Goal: Task Accomplishment & Management: Use online tool/utility

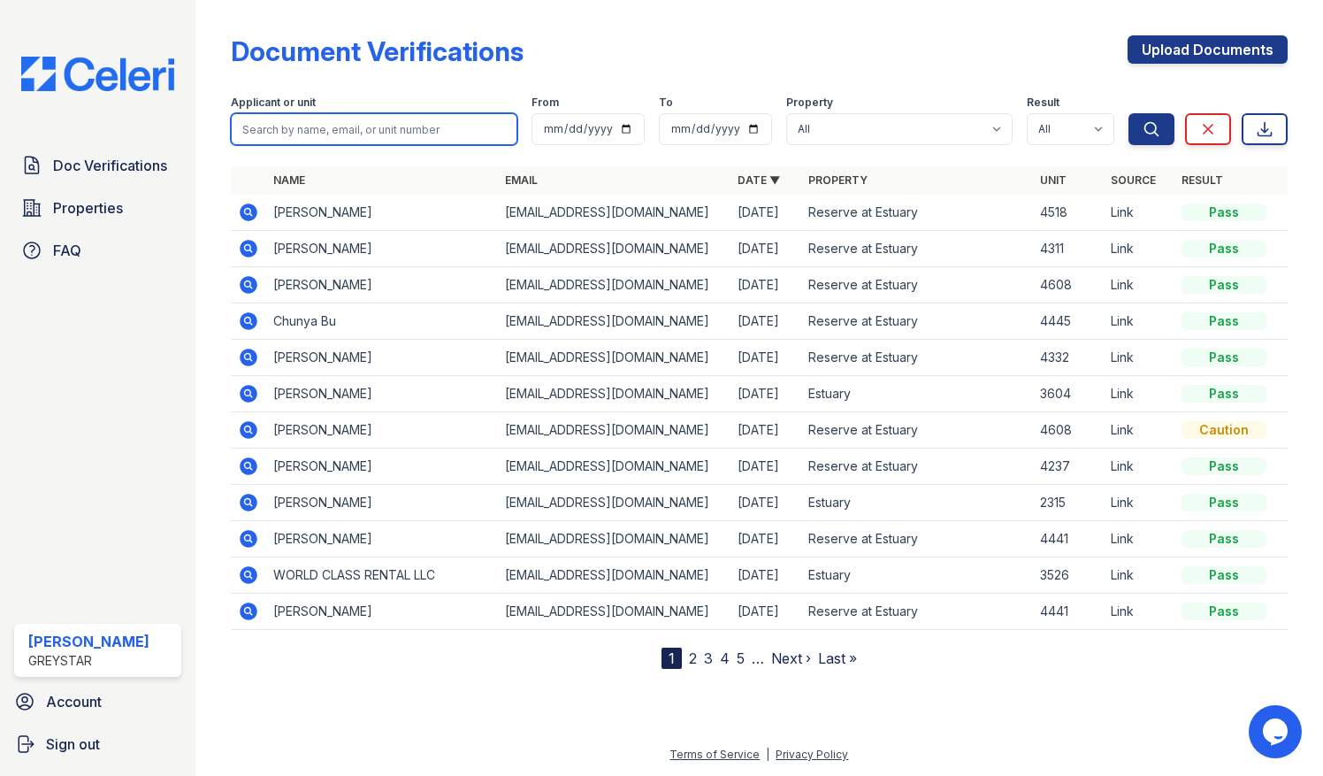
click at [274, 127] on input "search" at bounding box center [374, 129] width 287 height 32
type input "2634"
click at [1128, 113] on button "Search" at bounding box center [1151, 129] width 46 height 32
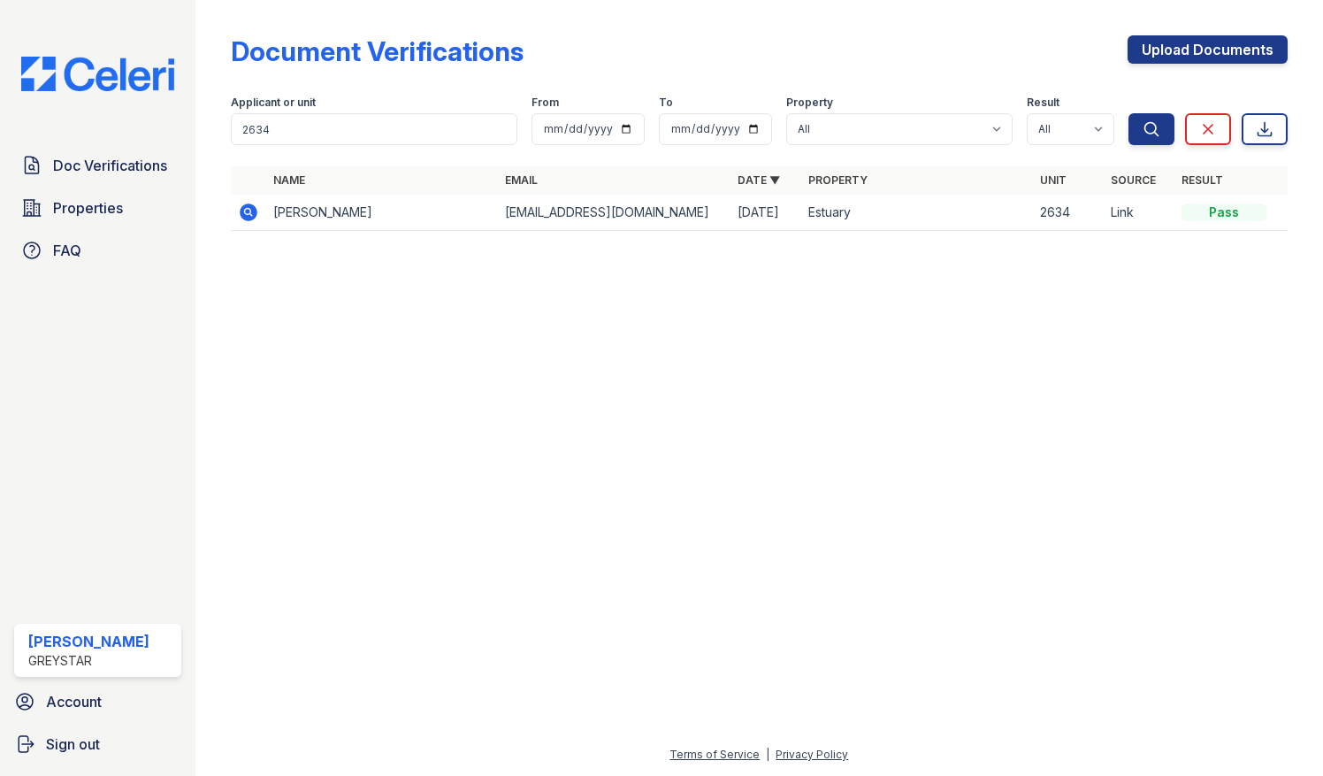
click at [258, 209] on td at bounding box center [248, 213] width 35 height 36
click at [253, 210] on icon at bounding box center [249, 212] width 18 height 18
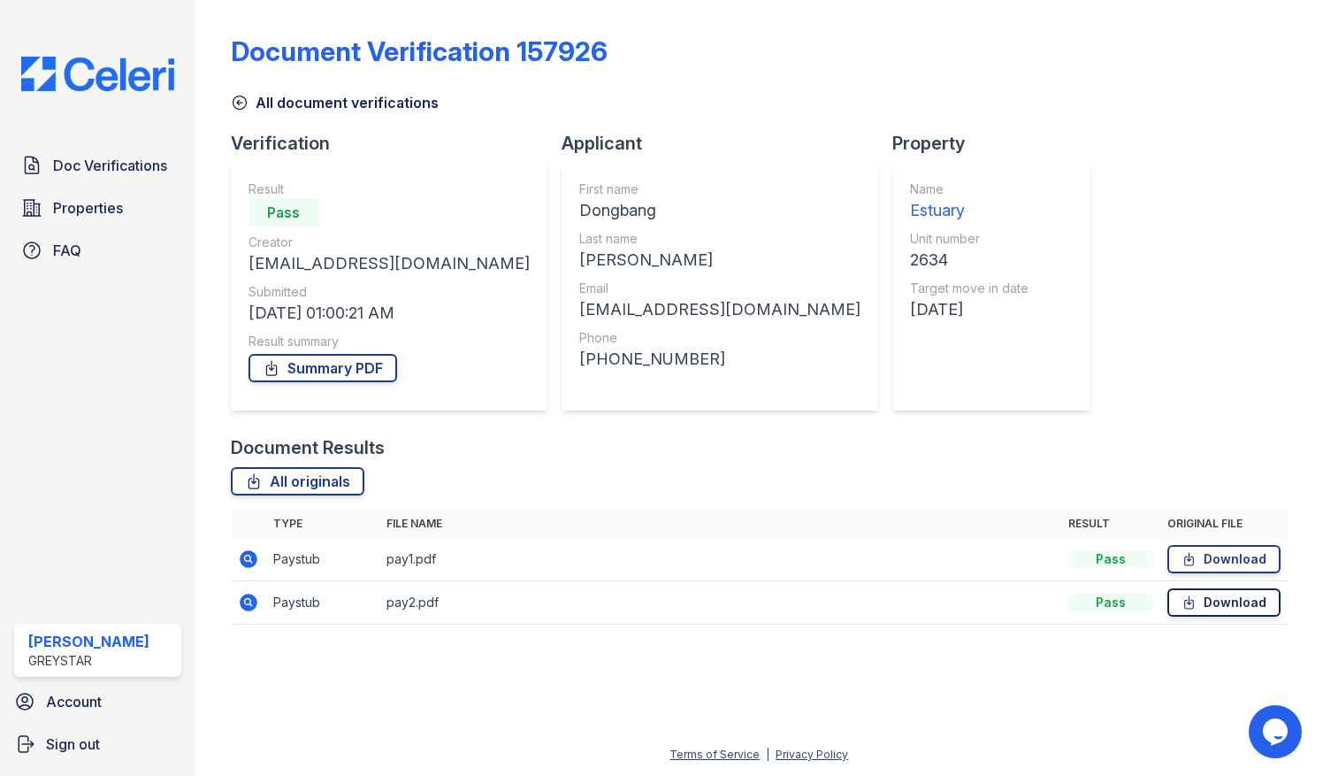
click at [1216, 605] on link "Download" at bounding box center [1223, 602] width 113 height 28
click at [1230, 555] on link "Download" at bounding box center [1223, 559] width 113 height 28
click at [575, 733] on div at bounding box center [759, 706] width 1071 height 73
